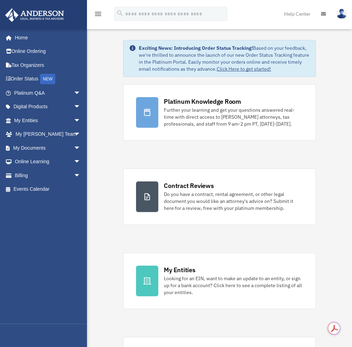
click at [298, 14] on link "Help Center" at bounding box center [297, 13] width 37 height 27
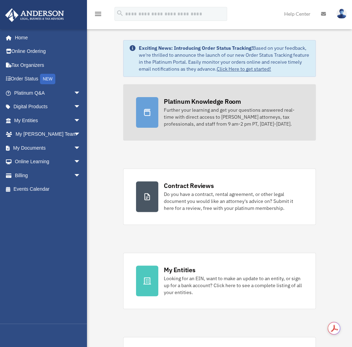
click at [198, 103] on div "Platinum Knowledge Room" at bounding box center [202, 101] width 77 height 9
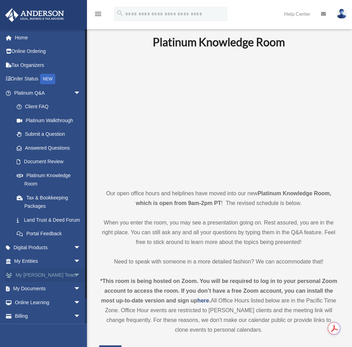
scroll to position [23, 0]
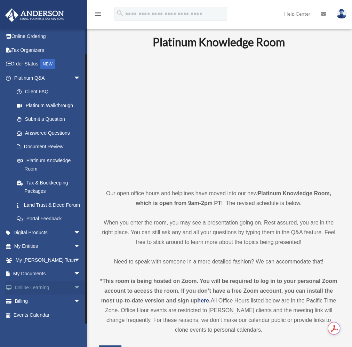
click at [43, 287] on link "Online Learning arrow_drop_down" at bounding box center [48, 287] width 86 height 14
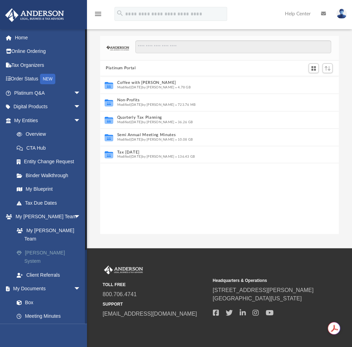
scroll to position [154, 234]
click at [50, 323] on link "Forms Library" at bounding box center [50, 330] width 81 height 14
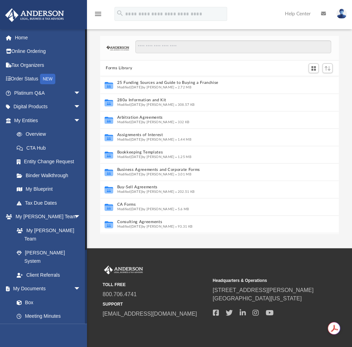
scroll to position [154, 234]
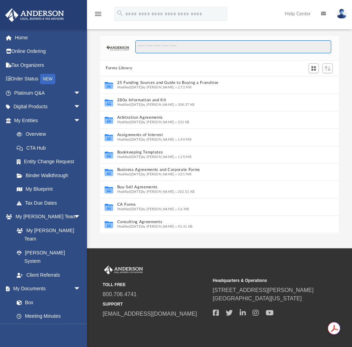
click at [182, 46] on input "Search files and folders" at bounding box center [233, 46] width 196 height 13
click at [160, 49] on input "Search files and folders" at bounding box center [233, 46] width 196 height 13
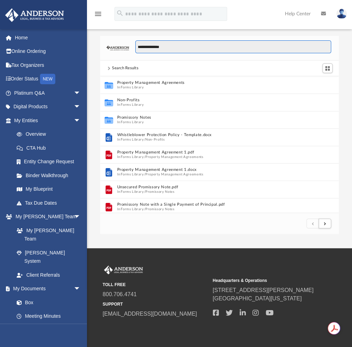
scroll to position [4, 5]
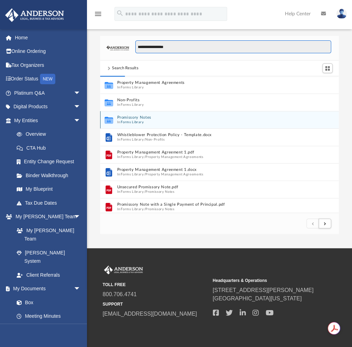
type input "**********"
click at [137, 119] on button "Promissory Notes" at bounding box center [212, 117] width 191 height 5
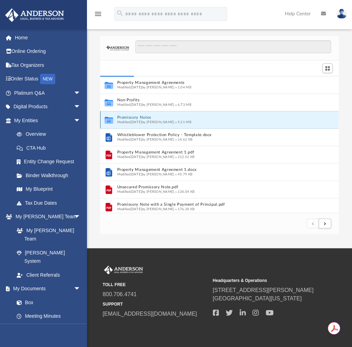
click at [137, 119] on button "Promissory Notes" at bounding box center [212, 117] width 191 height 5
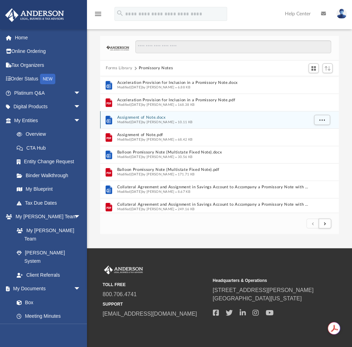
click at [133, 120] on span "Modified Wed Oct 5 2022 by Mary Acree" at bounding box center [145, 121] width 57 height 3
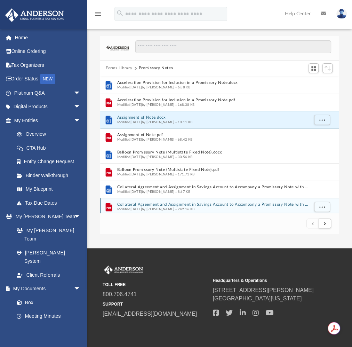
click at [131, 207] on div "Modified Wed Oct 5 2022 by Mary Acree 249.16 KB" at bounding box center [212, 209] width 191 height 5
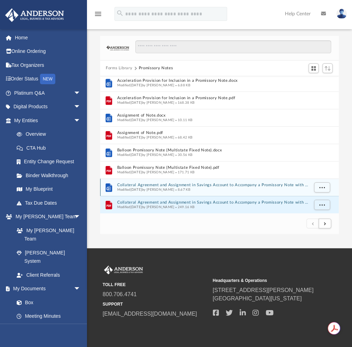
click at [181, 184] on button "Collateral Agreement and Assignment in Savings Account to Accompany a Promissor…" at bounding box center [212, 185] width 191 height 5
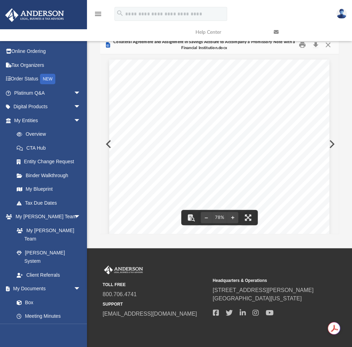
click at [328, 45] on link at bounding box center [308, 31] width 78 height 27
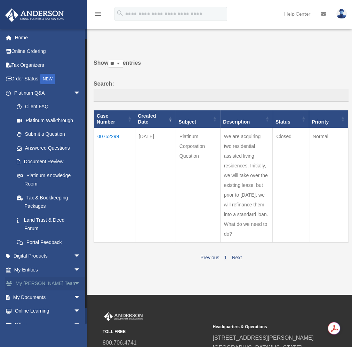
scroll to position [23, 0]
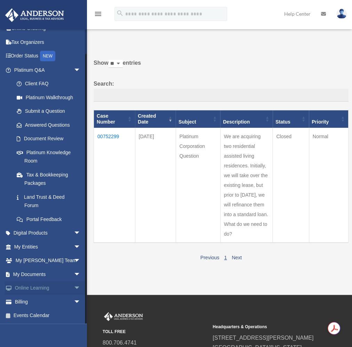
click at [33, 286] on link "Online Learning arrow_drop_down" at bounding box center [48, 288] width 86 height 14
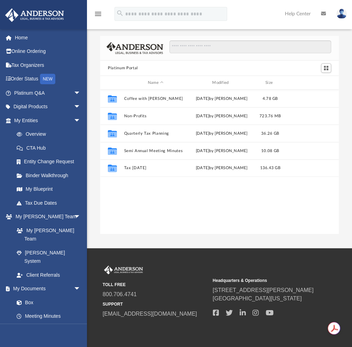
scroll to position [154, 234]
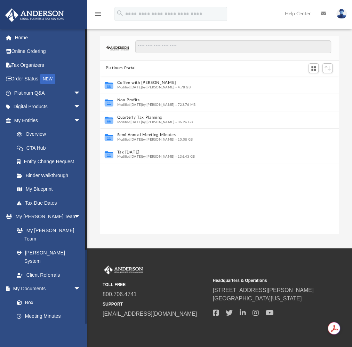
click at [48, 323] on link "Forms Library" at bounding box center [50, 330] width 81 height 14
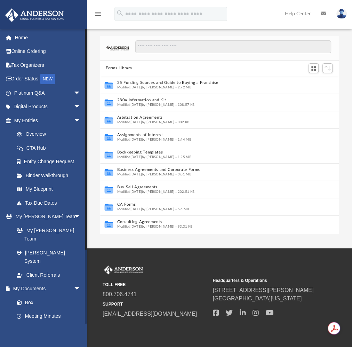
scroll to position [154, 234]
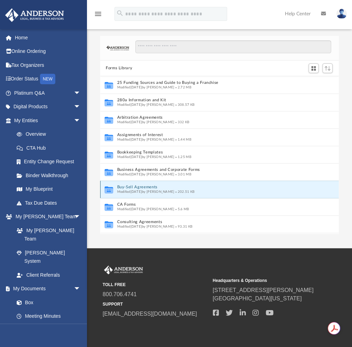
click at [166, 187] on button "Buy-Sell Agreements" at bounding box center [212, 187] width 191 height 5
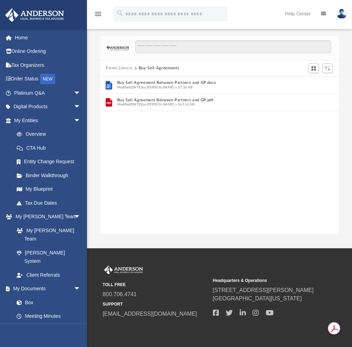
click at [119, 66] on button "Forms Library" at bounding box center [119, 68] width 26 height 6
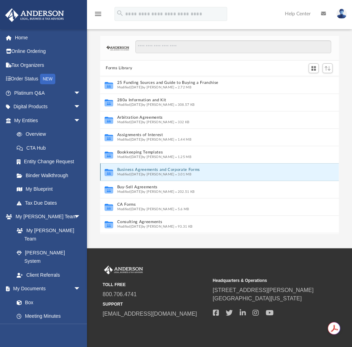
click at [146, 171] on button "Business Agreements and Corporate Forms" at bounding box center [212, 169] width 191 height 5
click at [109, 172] on icon "grid" at bounding box center [109, 173] width 8 height 5
drag, startPoint x: 109, startPoint y: 172, endPoint x: 141, endPoint y: 169, distance: 32.2
click at [110, 172] on g "grid" at bounding box center [109, 172] width 8 height 7
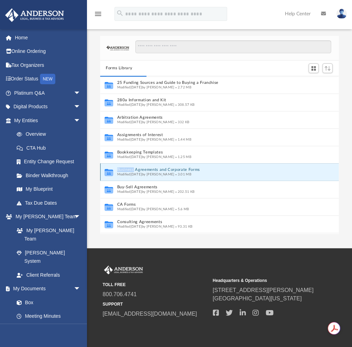
click at [144, 169] on button "Business Agreements and Corporate Forms" at bounding box center [212, 169] width 191 height 5
click at [144, 168] on button "Business Agreements and Corporate Forms" at bounding box center [212, 169] width 191 height 5
click at [206, 171] on button "Business Agreements and Corporate Forms" at bounding box center [212, 169] width 191 height 5
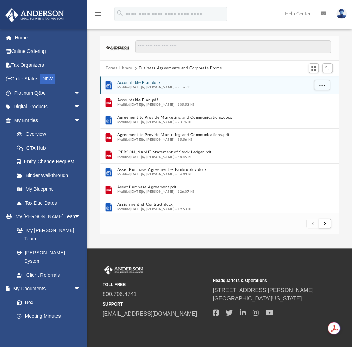
scroll to position [4, 5]
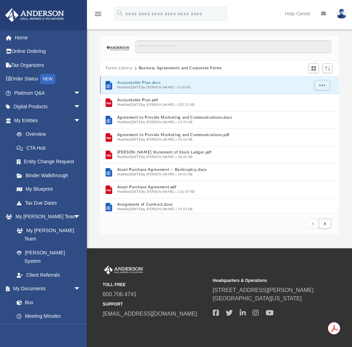
click at [132, 83] on button "Accountable Plan.docx" at bounding box center [212, 82] width 191 height 5
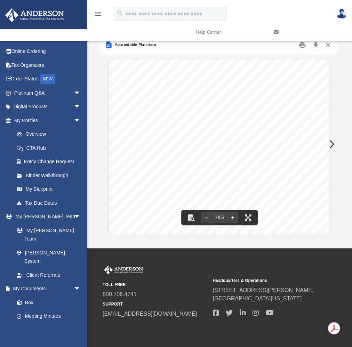
click at [327, 44] on link at bounding box center [308, 31] width 78 height 27
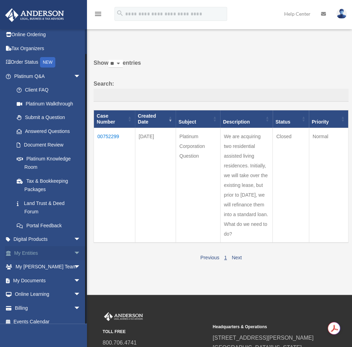
scroll to position [23, 0]
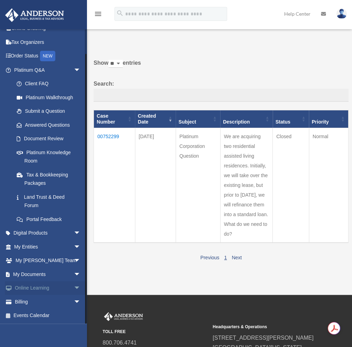
click at [46, 287] on link "Online Learning arrow_drop_down" at bounding box center [48, 288] width 86 height 14
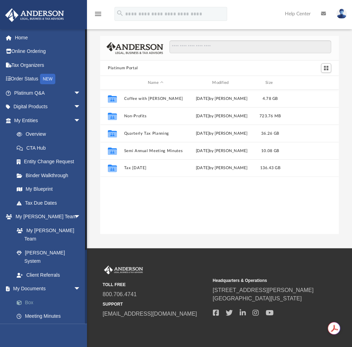
scroll to position [154, 234]
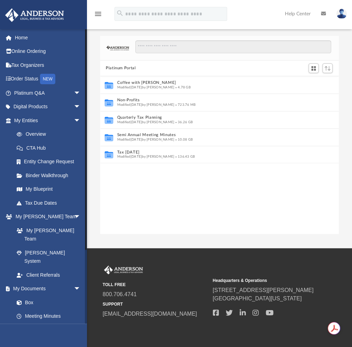
click at [34, 323] on link "Forms Library" at bounding box center [50, 330] width 81 height 14
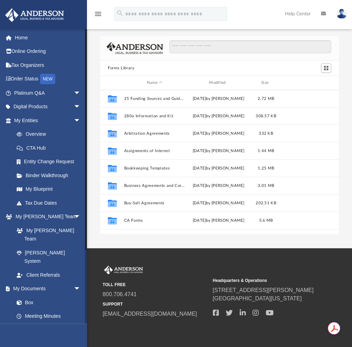
scroll to position [154, 234]
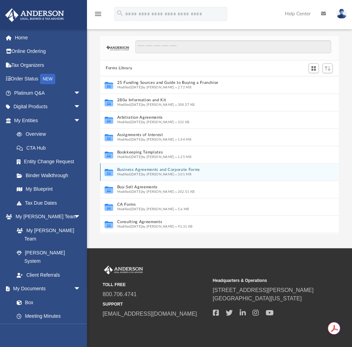
click at [122, 168] on button "Business Agreements and Corporate Forms" at bounding box center [212, 169] width 191 height 5
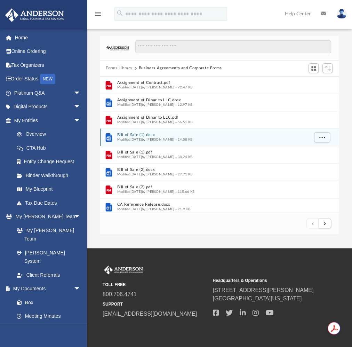
scroll to position [167, 0]
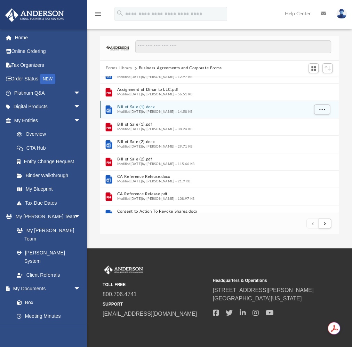
click at [127, 107] on button "Bill of Sale (1).docx" at bounding box center [212, 107] width 191 height 5
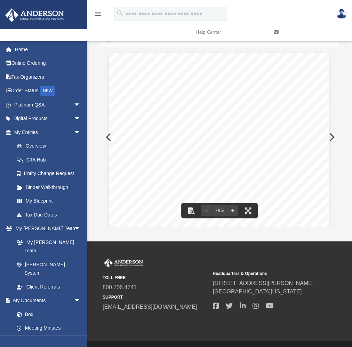
scroll to position [0, 0]
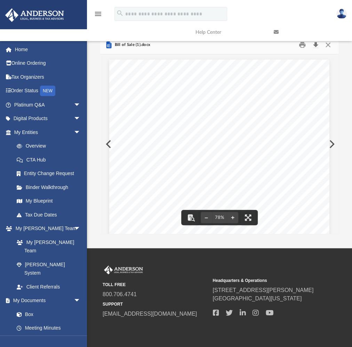
click at [316, 46] on button "Download" at bounding box center [315, 45] width 13 height 11
click at [109, 143] on div "BILL OF SALE , in consideration of and /100 ($ ) dollars, receipt whereof is he…" at bounding box center [219, 202] width 220 height 285
click at [107, 145] on button "Preview" at bounding box center [107, 143] width 15 height 19
click at [331, 142] on button "Preview" at bounding box center [331, 143] width 15 height 19
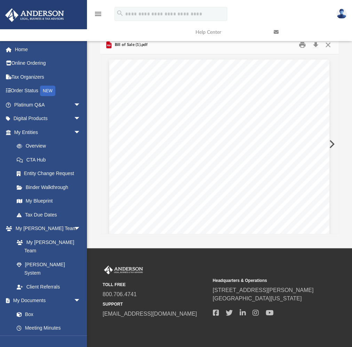
click at [331, 142] on button "Preview" at bounding box center [331, 143] width 15 height 19
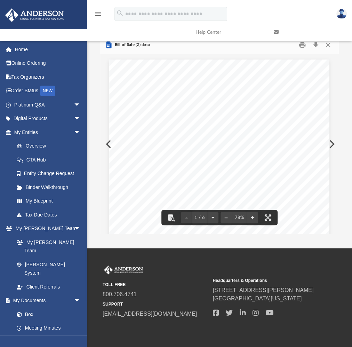
click at [315, 43] on link at bounding box center [308, 31] width 78 height 27
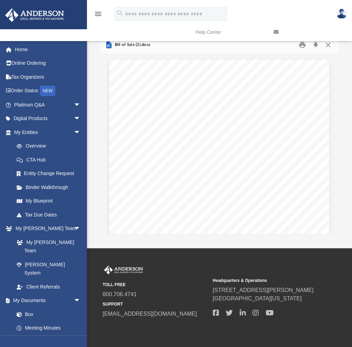
click at [327, 45] on link at bounding box center [308, 31] width 78 height 27
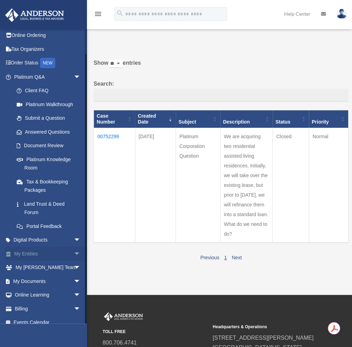
scroll to position [23, 0]
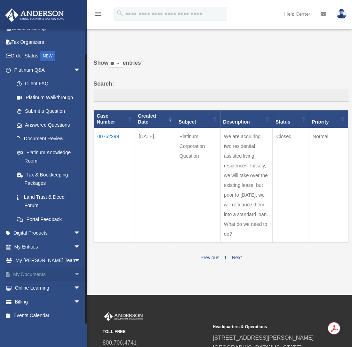
click at [42, 275] on link "My Documents arrow_drop_down" at bounding box center [48, 274] width 86 height 14
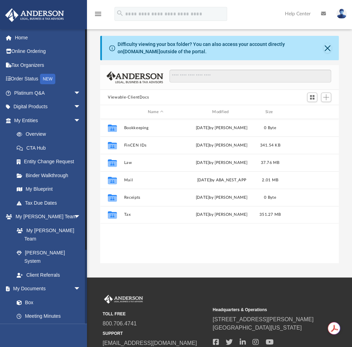
scroll to position [154, 234]
click at [42, 323] on link "Forms Library" at bounding box center [50, 330] width 81 height 14
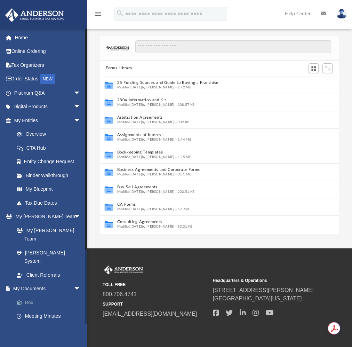
scroll to position [154, 234]
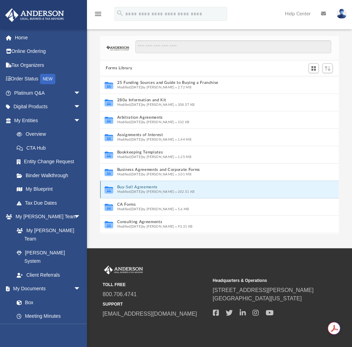
click at [155, 187] on button "Buy-Sell Agreements" at bounding box center [212, 187] width 191 height 5
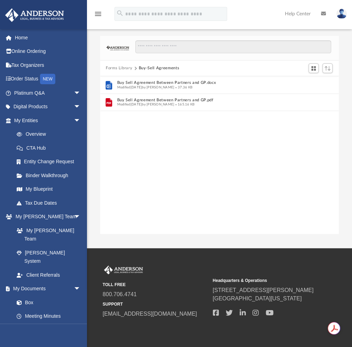
click at [124, 68] on button "Forms Library" at bounding box center [119, 68] width 26 height 6
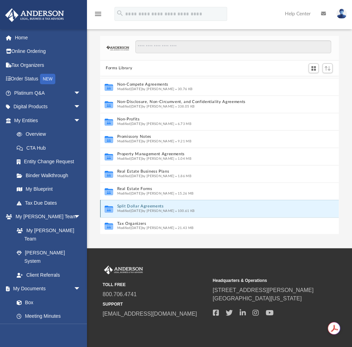
scroll to position [363, 0]
click at [142, 206] on button "Split Dollar Agreements" at bounding box center [212, 206] width 191 height 5
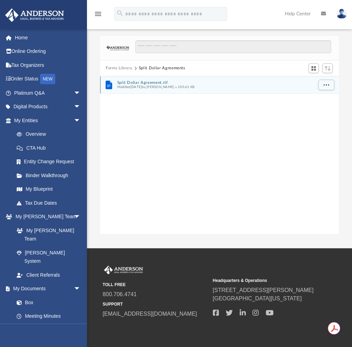
click at [145, 85] on span "Modified Wed Oct 5 2022 by Mary Acree" at bounding box center [145, 86] width 57 height 3
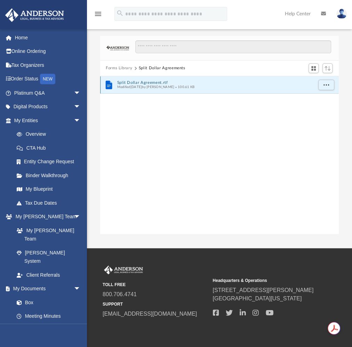
click at [145, 85] on span "Modified Wed Oct 5 2022 by Mary Acree" at bounding box center [145, 86] width 57 height 3
click at [146, 82] on button "Split Dollar Agreement.rtf" at bounding box center [215, 82] width 196 height 5
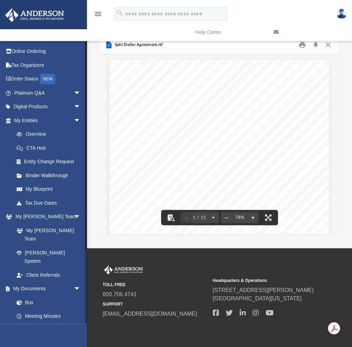
click at [43, 323] on link "Forms Library" at bounding box center [50, 330] width 81 height 14
click at [33, 323] on link "Forms Library" at bounding box center [50, 330] width 81 height 14
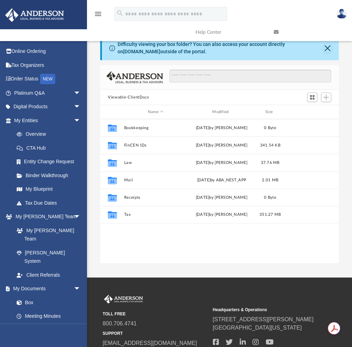
scroll to position [154, 234]
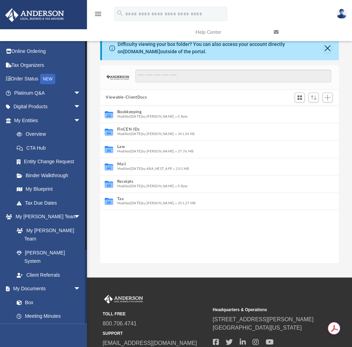
click at [48, 323] on link "Forms Library" at bounding box center [50, 330] width 81 height 14
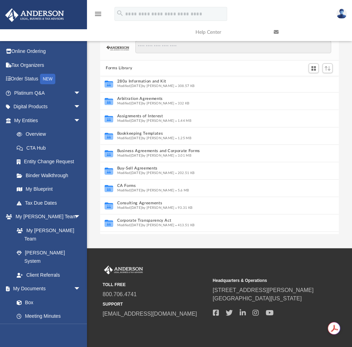
scroll to position [28, 0]
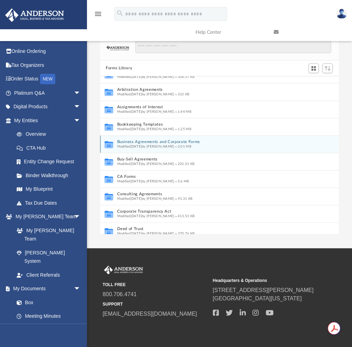
click at [151, 141] on button "Business Agreements and Corporate Forms" at bounding box center [212, 142] width 191 height 5
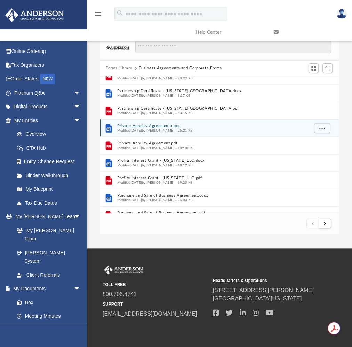
scroll to position [733, 0]
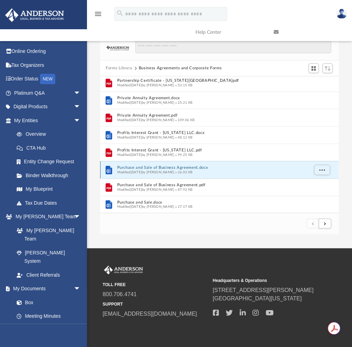
drag, startPoint x: 175, startPoint y: 167, endPoint x: 164, endPoint y: 166, distance: 11.2
click at [164, 166] on button "Purchase and Sale of Business Agreement.docx" at bounding box center [212, 167] width 191 height 5
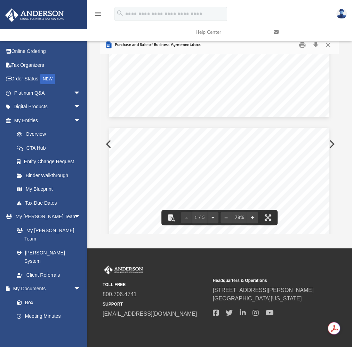
scroll to position [251, 0]
click at [314, 45] on link at bounding box center [308, 31] width 78 height 27
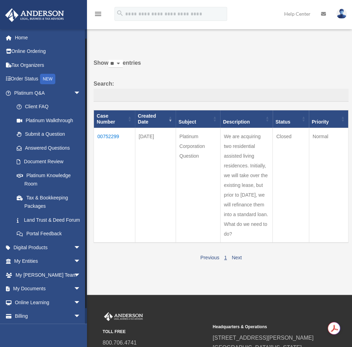
scroll to position [23, 0]
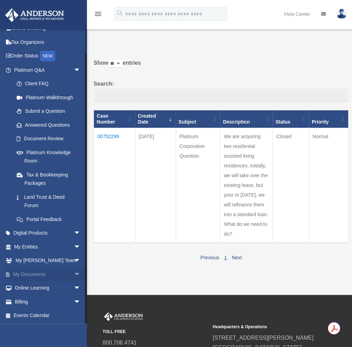
click at [35, 273] on link "My Documents arrow_drop_down" at bounding box center [48, 274] width 86 height 14
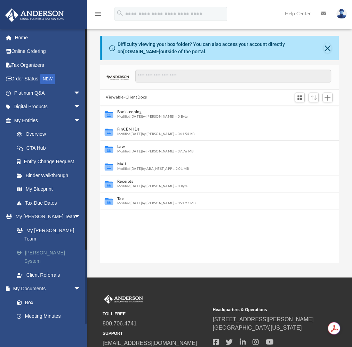
scroll to position [154, 234]
click at [74, 215] on span "arrow_drop_down" at bounding box center [81, 217] width 14 height 14
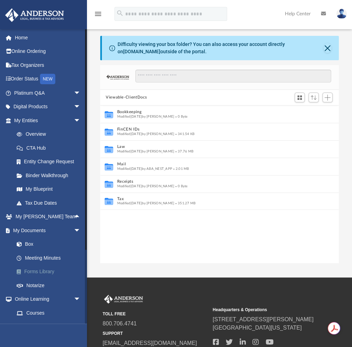
click at [38, 270] on link "Forms Library" at bounding box center [50, 272] width 81 height 14
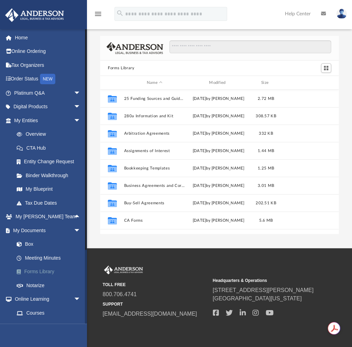
scroll to position [154, 234]
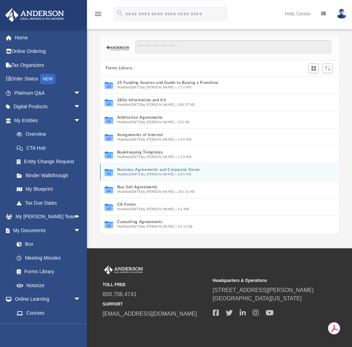
click at [182, 170] on button "Business Agreements and Corporate Forms" at bounding box center [212, 169] width 191 height 5
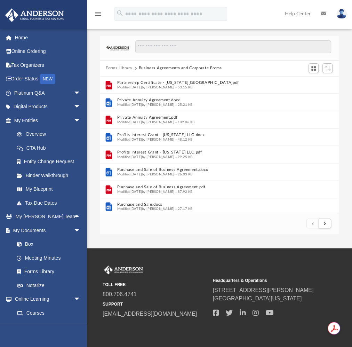
scroll to position [733, 0]
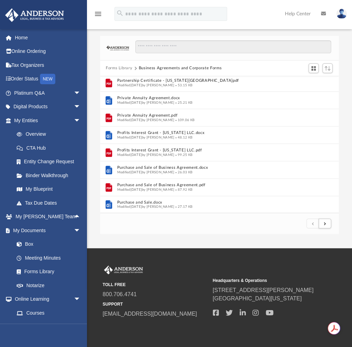
click at [202, 224] on footer "1 of 2" at bounding box center [219, 223] width 239 height 21
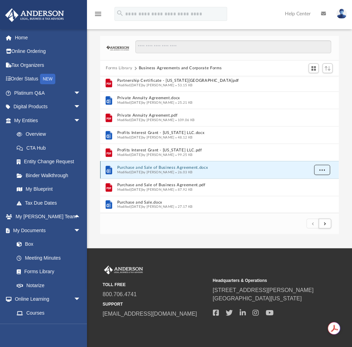
click at [324, 167] on span "More options" at bounding box center [322, 169] width 6 height 4
click at [314, 193] on li "Download" at bounding box center [316, 194] width 20 height 7
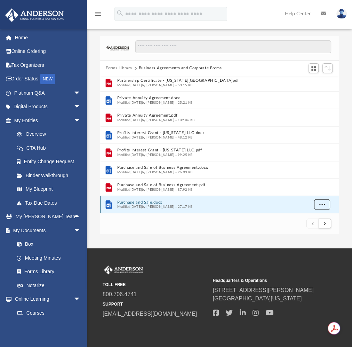
click at [324, 205] on span "More options" at bounding box center [322, 204] width 6 height 4
click at [319, 188] on li "Download" at bounding box center [316, 189] width 20 height 7
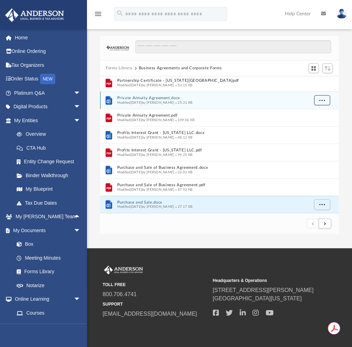
click at [324, 98] on span "More options" at bounding box center [322, 100] width 6 height 4
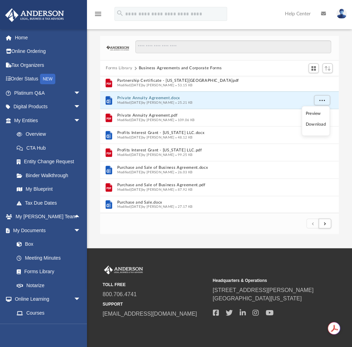
click at [316, 124] on li "Download" at bounding box center [316, 124] width 20 height 7
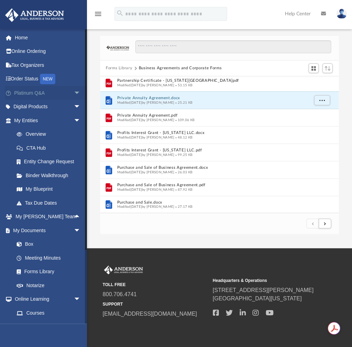
click at [74, 92] on span "arrow_drop_down" at bounding box center [81, 93] width 14 height 14
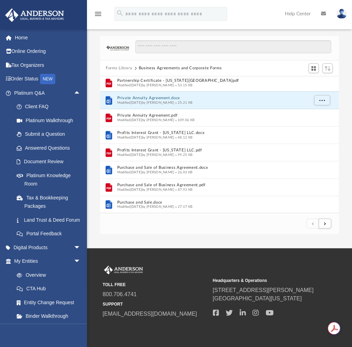
click at [121, 67] on button "Forms Library" at bounding box center [119, 68] width 26 height 6
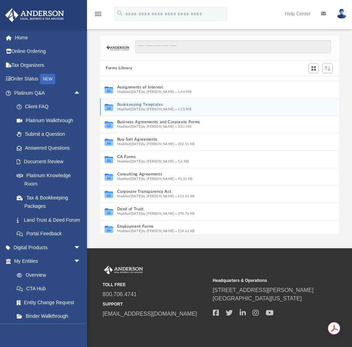
scroll to position [56, 0]
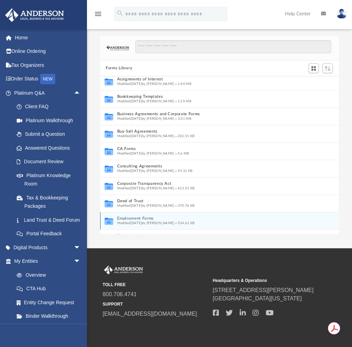
click at [149, 219] on button "Employment Forms" at bounding box center [212, 218] width 191 height 5
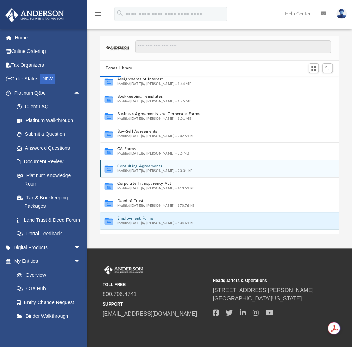
scroll to position [0, 0]
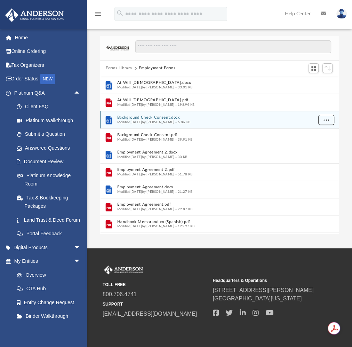
click at [328, 118] on span "More options" at bounding box center [327, 120] width 6 height 4
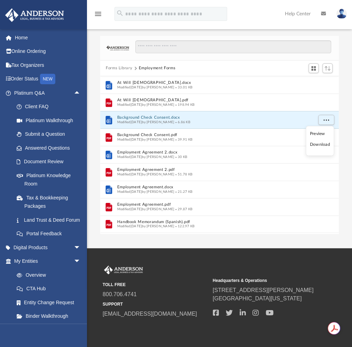
click at [321, 144] on li "Download" at bounding box center [320, 144] width 20 height 7
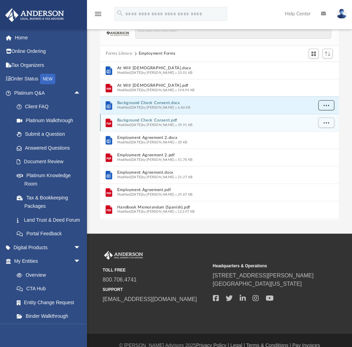
scroll to position [25, 0]
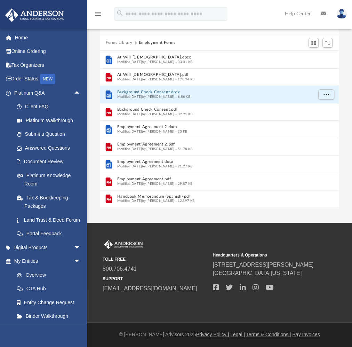
click at [124, 42] on button "Forms Library" at bounding box center [119, 43] width 26 height 6
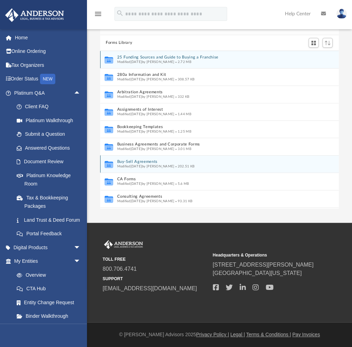
scroll to position [0, 0]
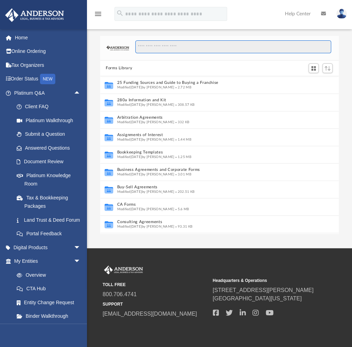
click at [160, 49] on input "Search files and folders" at bounding box center [233, 46] width 196 height 13
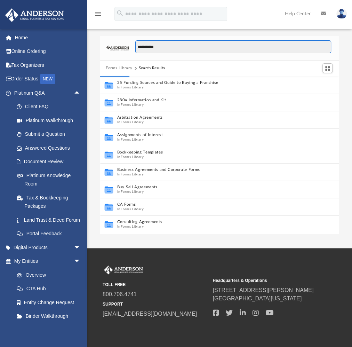
type input "**********"
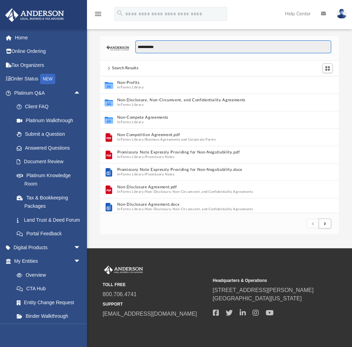
scroll to position [4, 5]
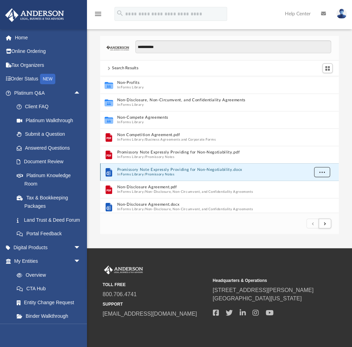
click at [322, 170] on span "More options" at bounding box center [322, 172] width 6 height 4
click at [314, 197] on li "Download" at bounding box center [316, 196] width 20 height 7
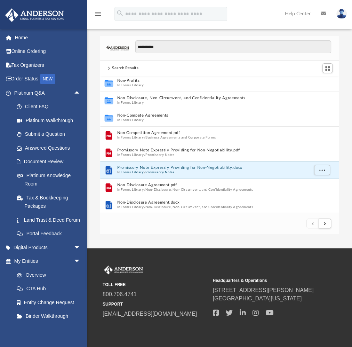
click at [326, 207] on div "Collaborated Folder Non-Profits In Forms Library Collaborated Folder Non-Disclo…" at bounding box center [219, 144] width 239 height 137
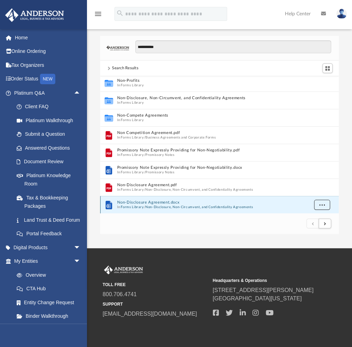
click at [317, 203] on button "More options" at bounding box center [322, 205] width 16 height 10
click at [318, 188] on li "Download" at bounding box center [316, 189] width 20 height 7
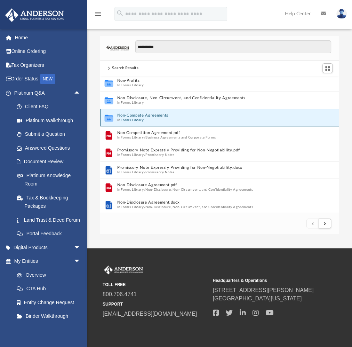
click at [134, 116] on button "Non-Compete Agreements" at bounding box center [212, 115] width 191 height 5
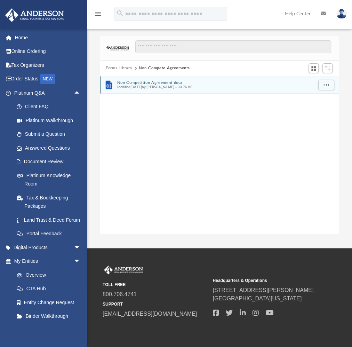
scroll to position [154, 234]
click at [327, 84] on span "More options" at bounding box center [327, 85] width 6 height 4
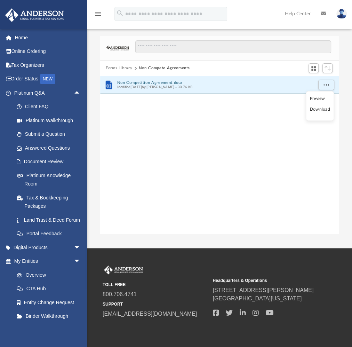
click at [322, 111] on li "Download" at bounding box center [320, 109] width 20 height 7
